Goal: Find specific page/section: Find specific page/section

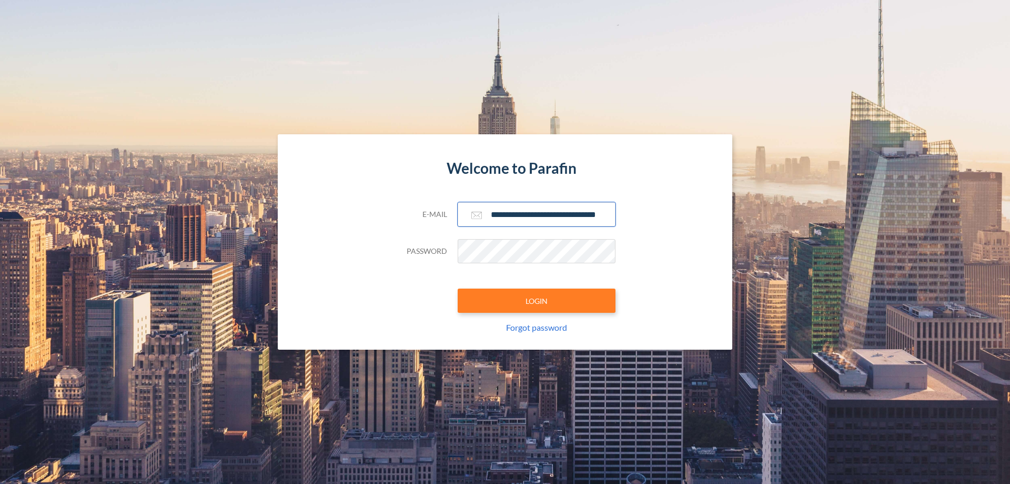
type input "**********"
click at [537, 301] on button "LOGIN" at bounding box center [537, 300] width 158 height 24
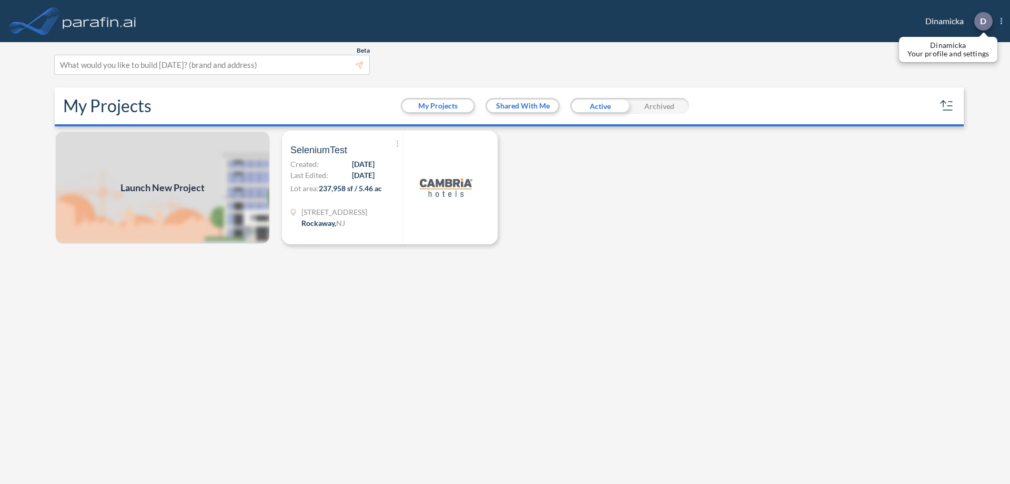
click at [983, 21] on p "D" at bounding box center [983, 20] width 6 height 9
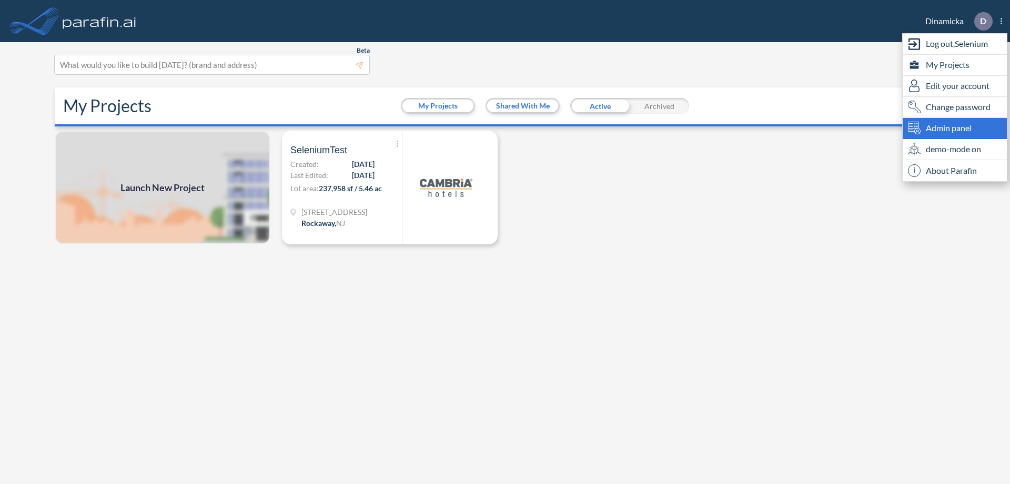
click at [955, 128] on span "Admin panel" at bounding box center [949, 128] width 46 height 13
